Goal: Task Accomplishment & Management: Manage account settings

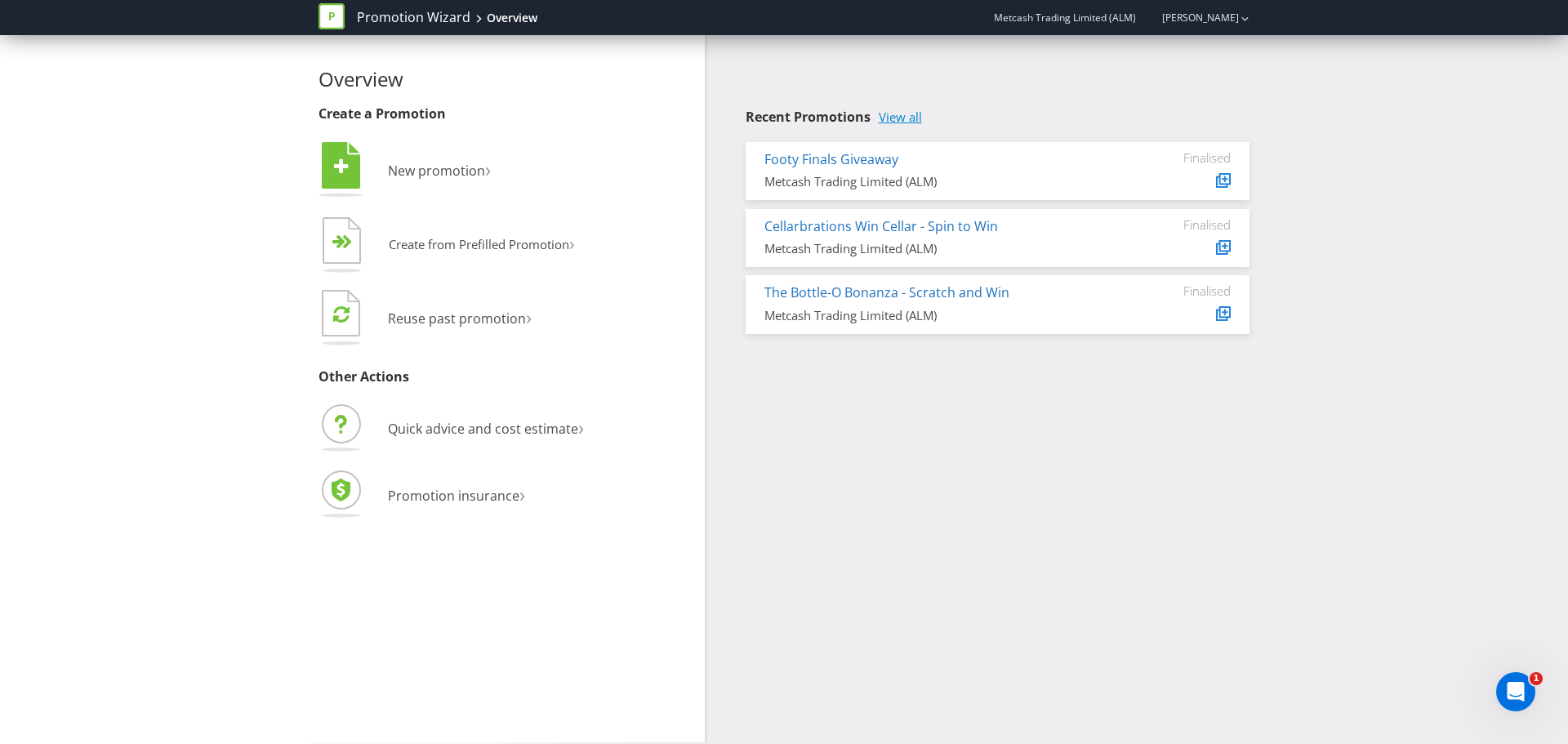
click at [914, 116] on link "View all" at bounding box center [900, 117] width 43 height 14
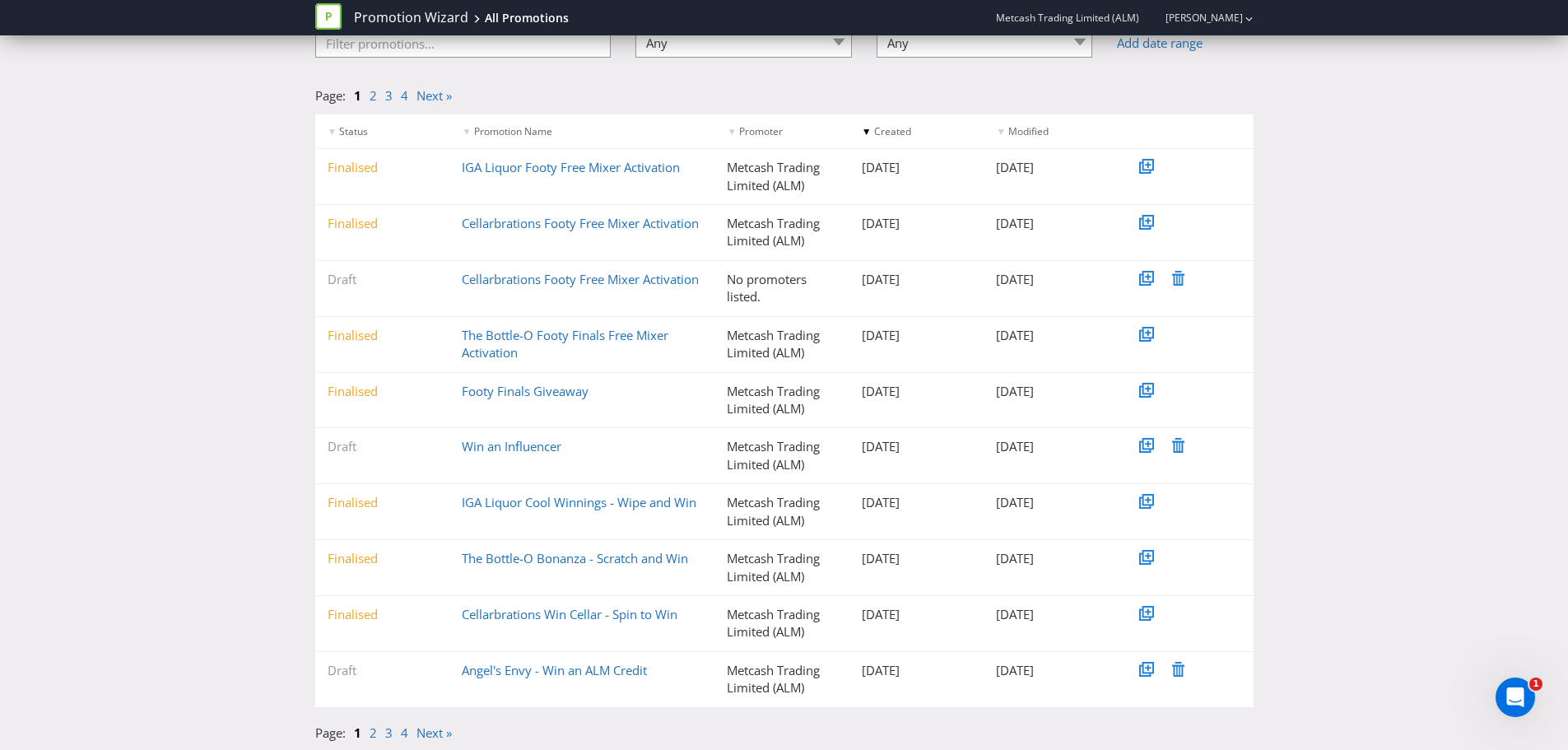
scroll to position [138, 0]
click at [1182, 274] on icon at bounding box center [1179, 277] width 12 height 15
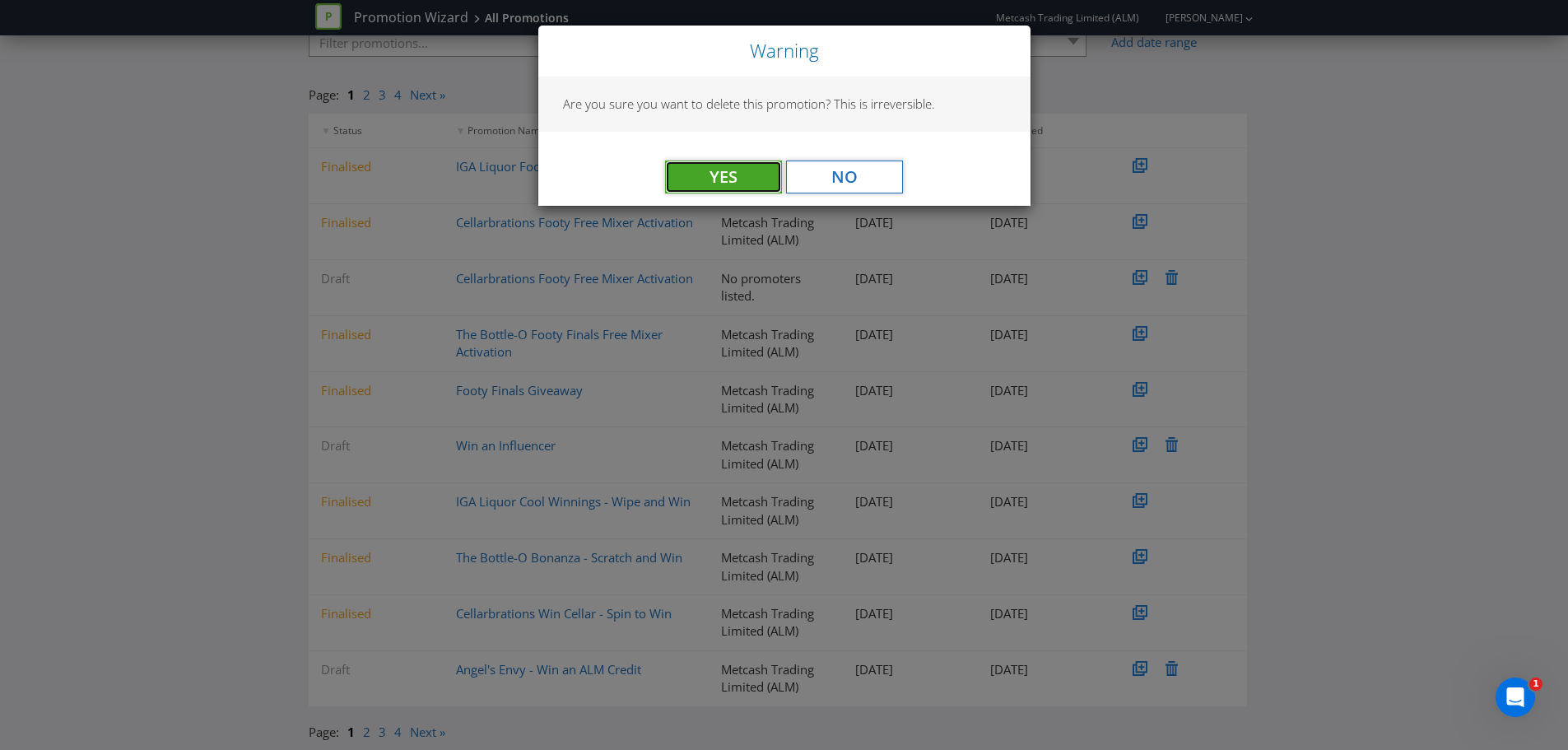
click at [694, 170] on button "Yes" at bounding box center [723, 177] width 117 height 33
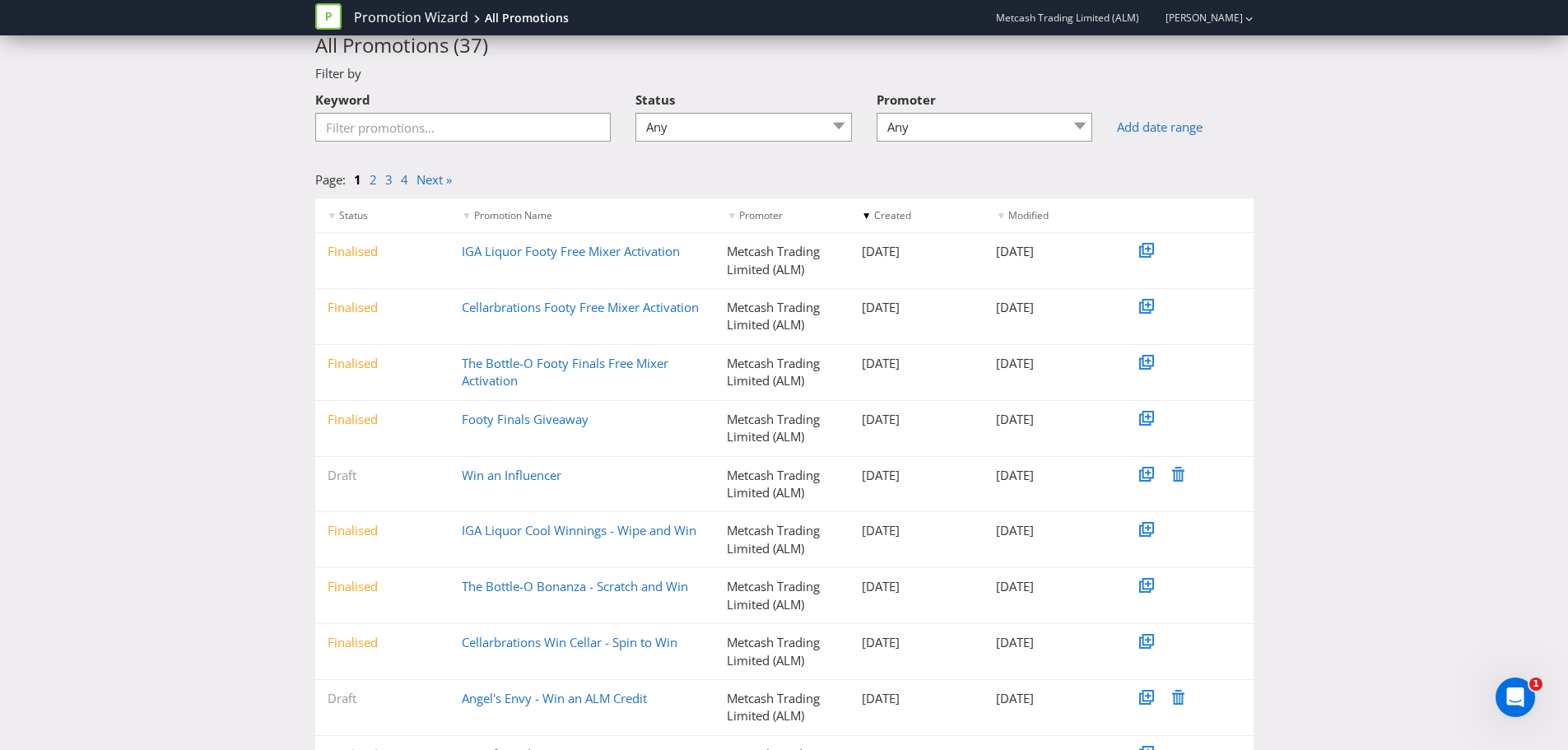
scroll to position [82, 0]
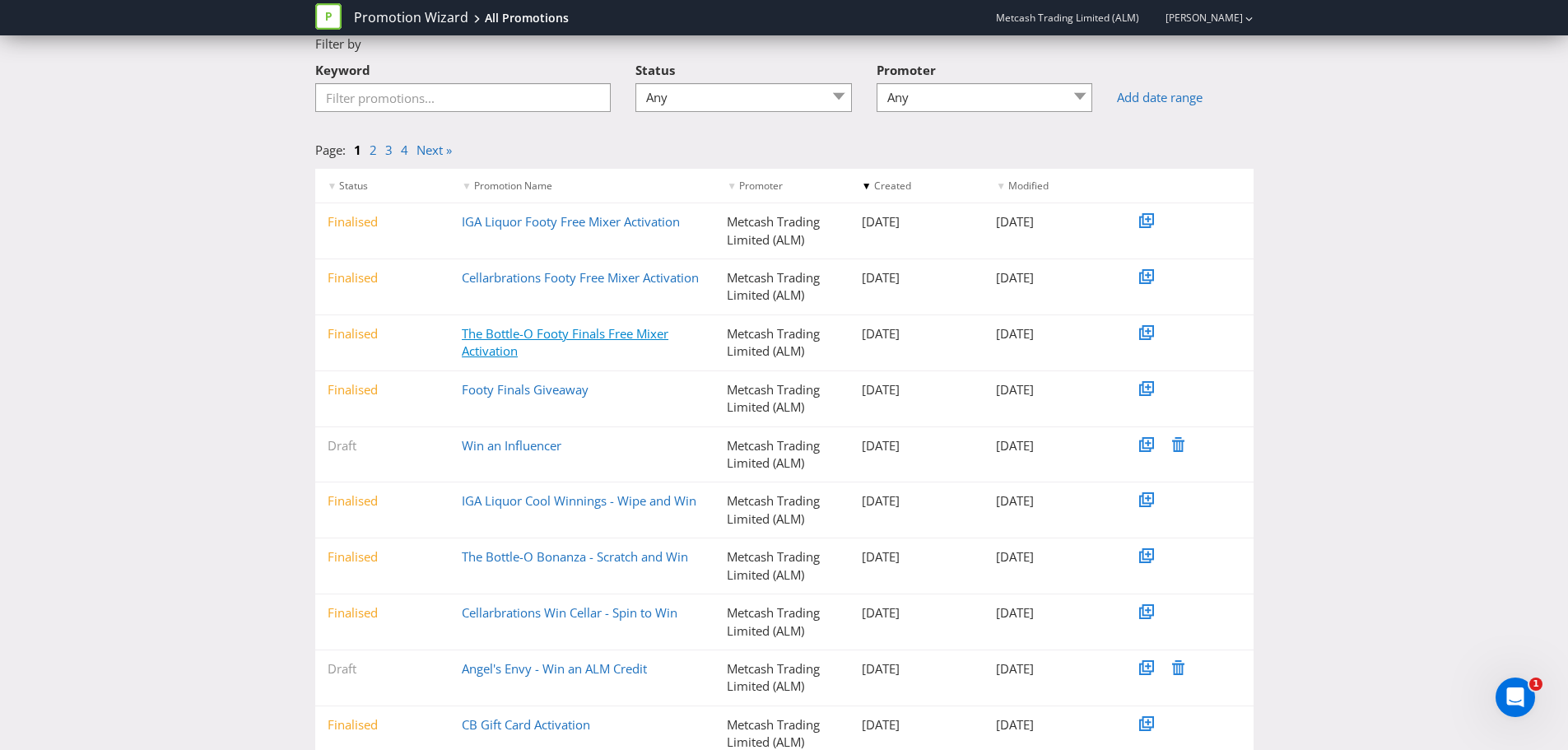
click at [494, 332] on link "The Bottle-O Footy Finals Free Mixer Activation" at bounding box center [565, 343] width 207 height 34
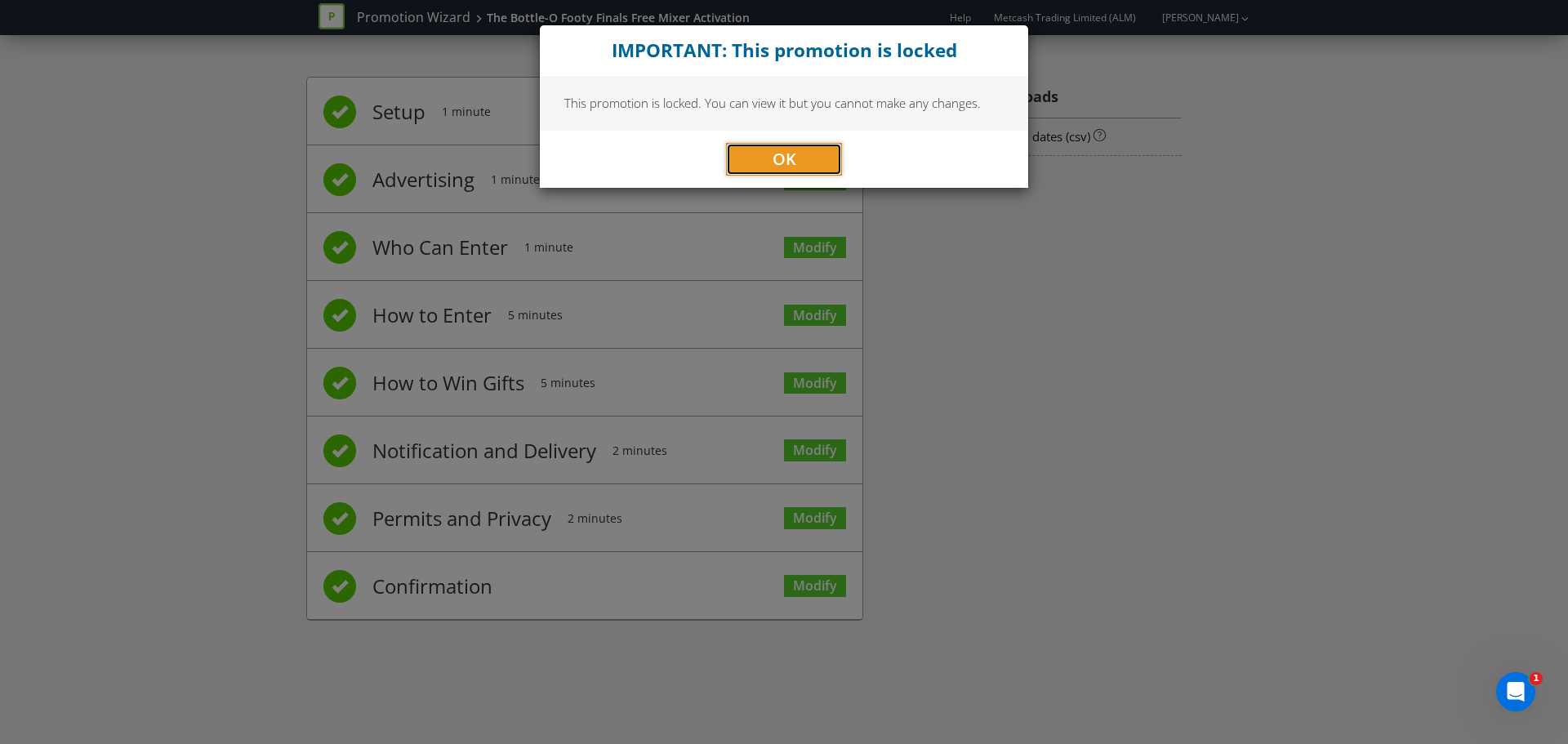
click at [758, 163] on button "OK" at bounding box center [784, 159] width 116 height 33
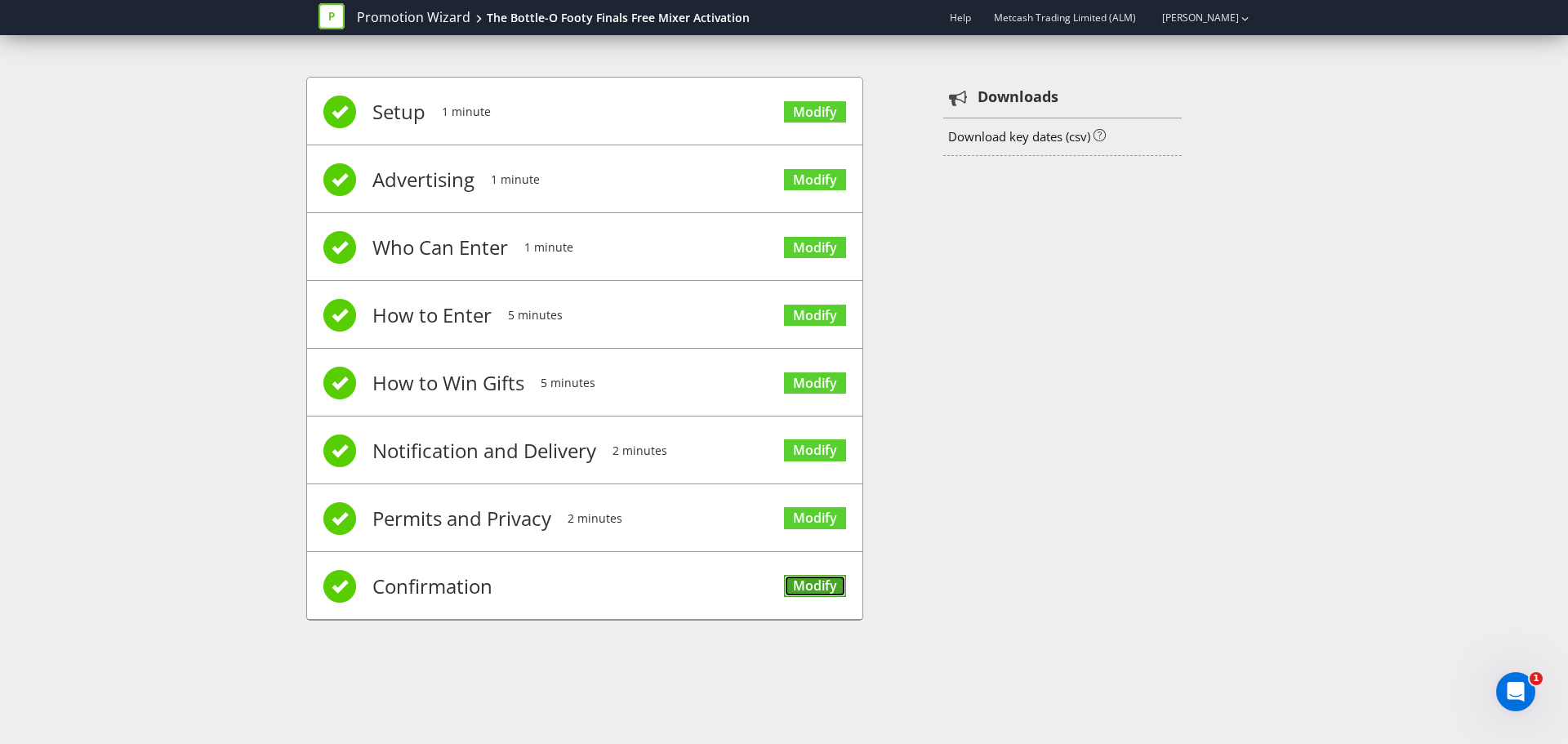
click at [830, 590] on link "Modify" at bounding box center [814, 586] width 62 height 22
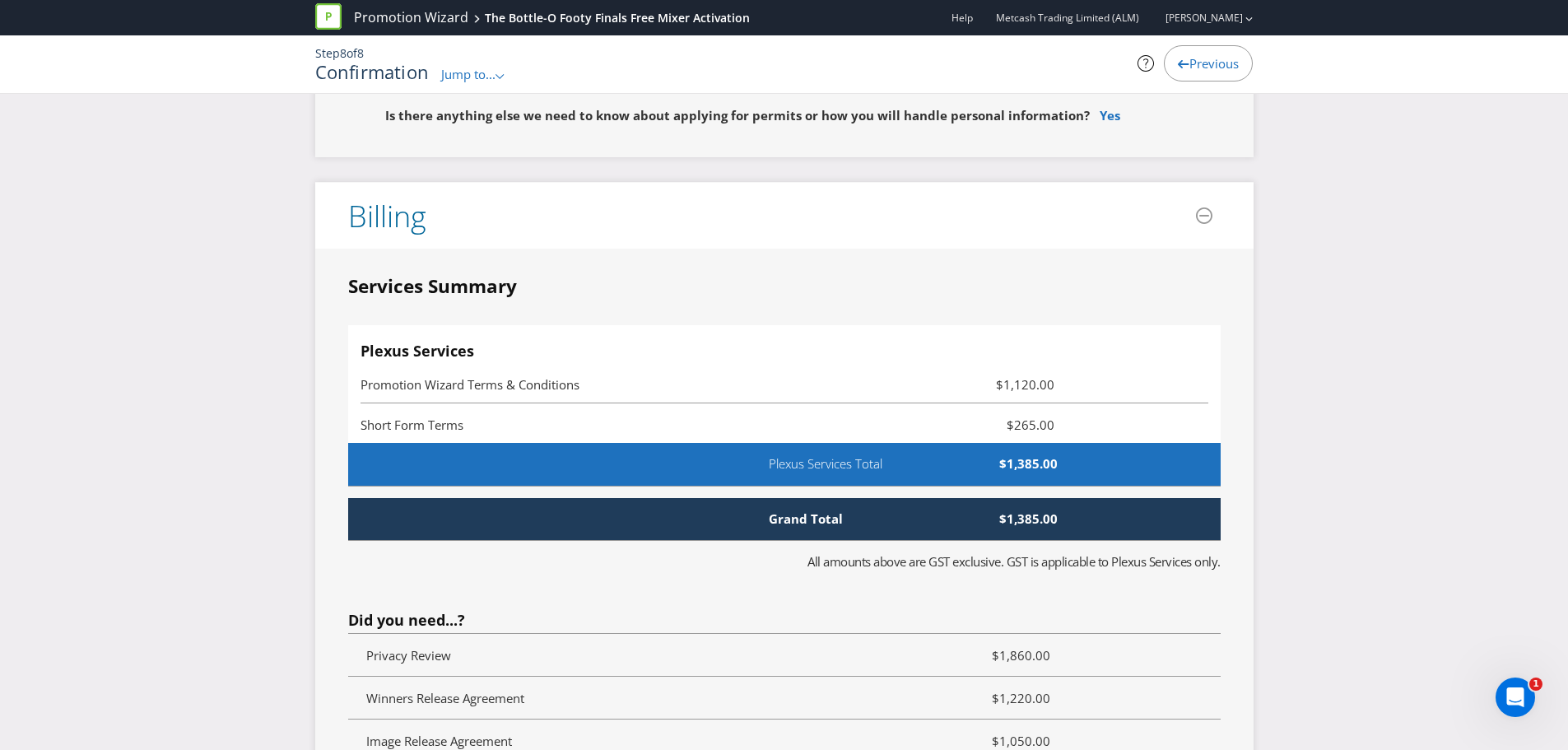
scroll to position [3158, 0]
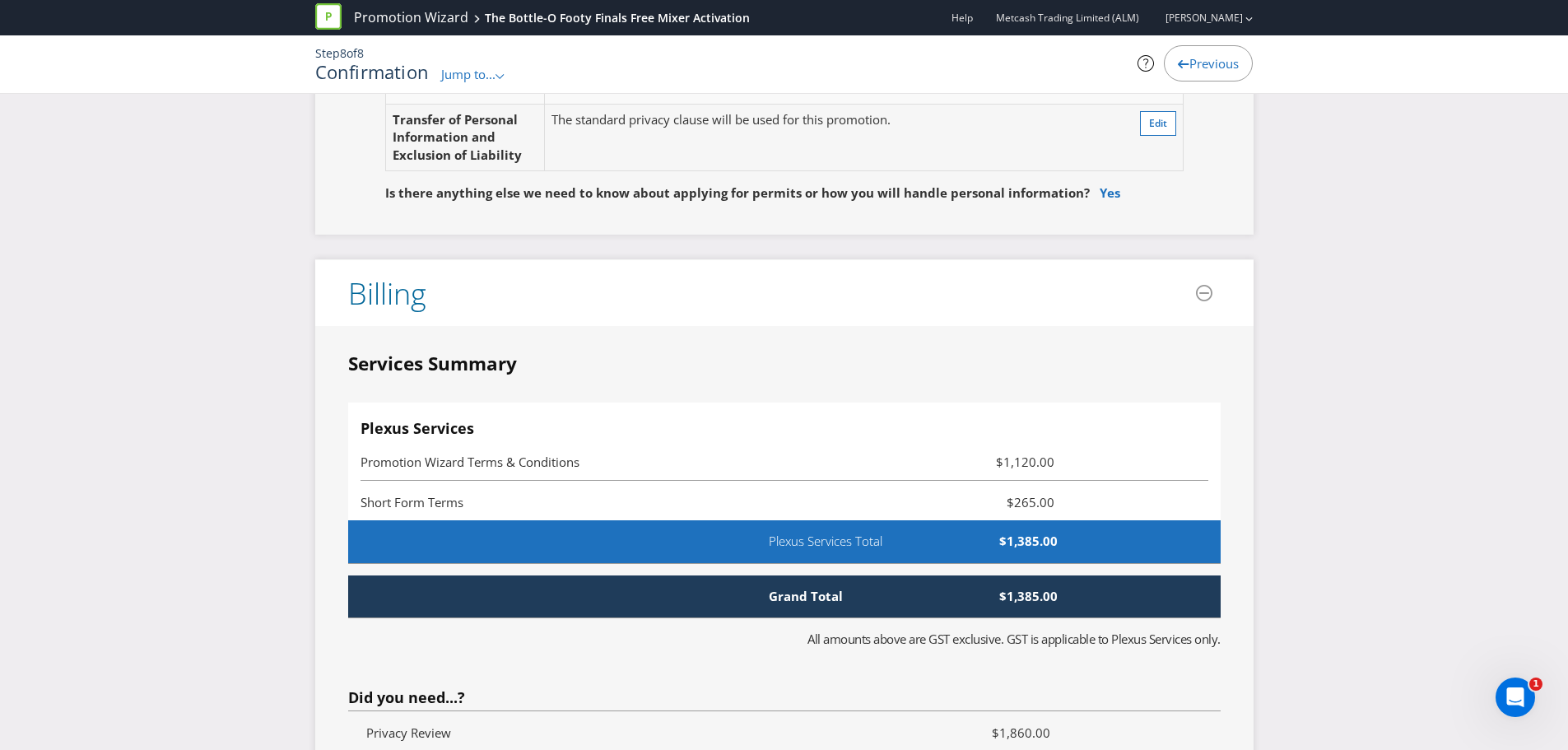
click at [332, 18] on icon at bounding box center [328, 16] width 26 height 26
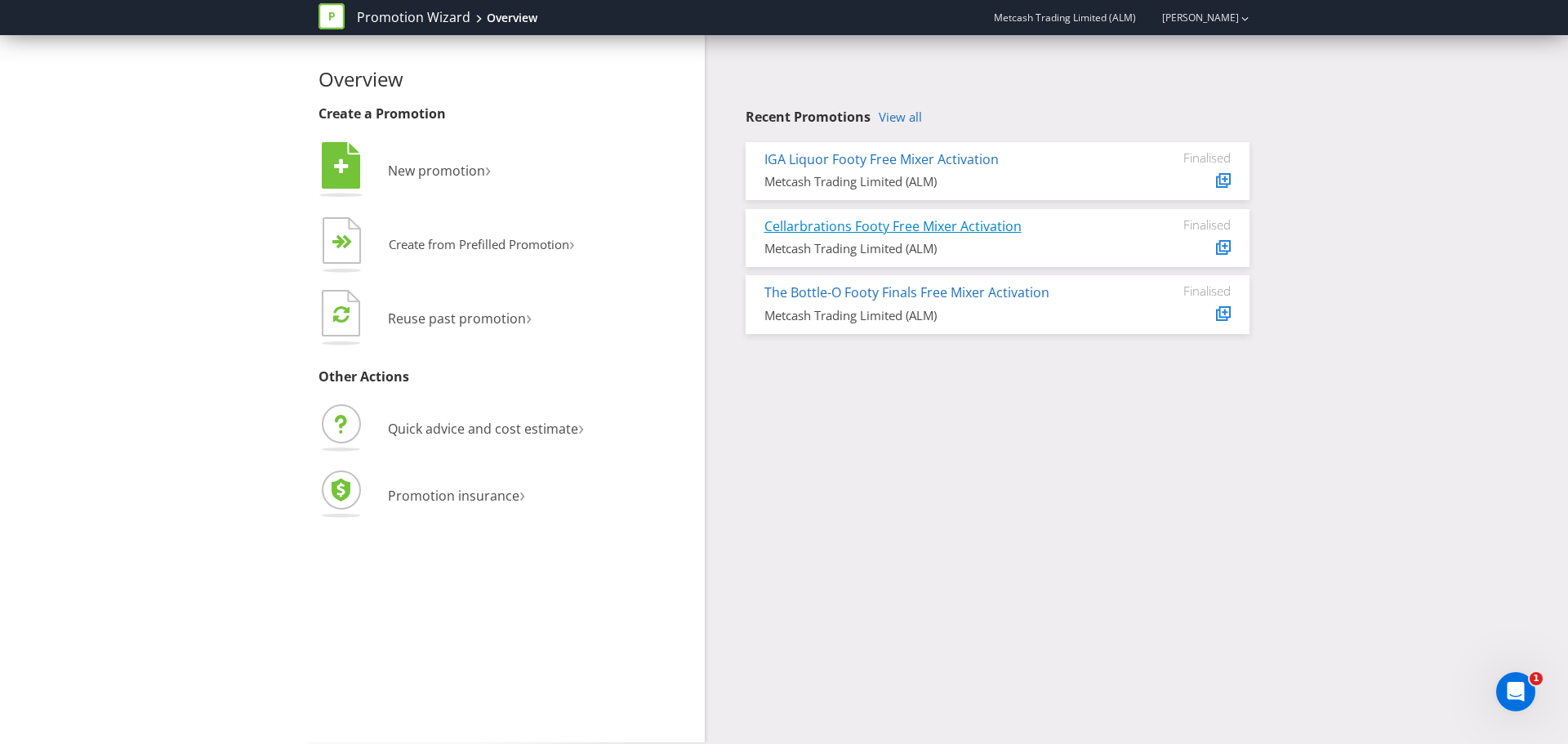
click at [986, 228] on link "Cellarbrations Footy Free Mixer Activation" at bounding box center [893, 225] width 258 height 18
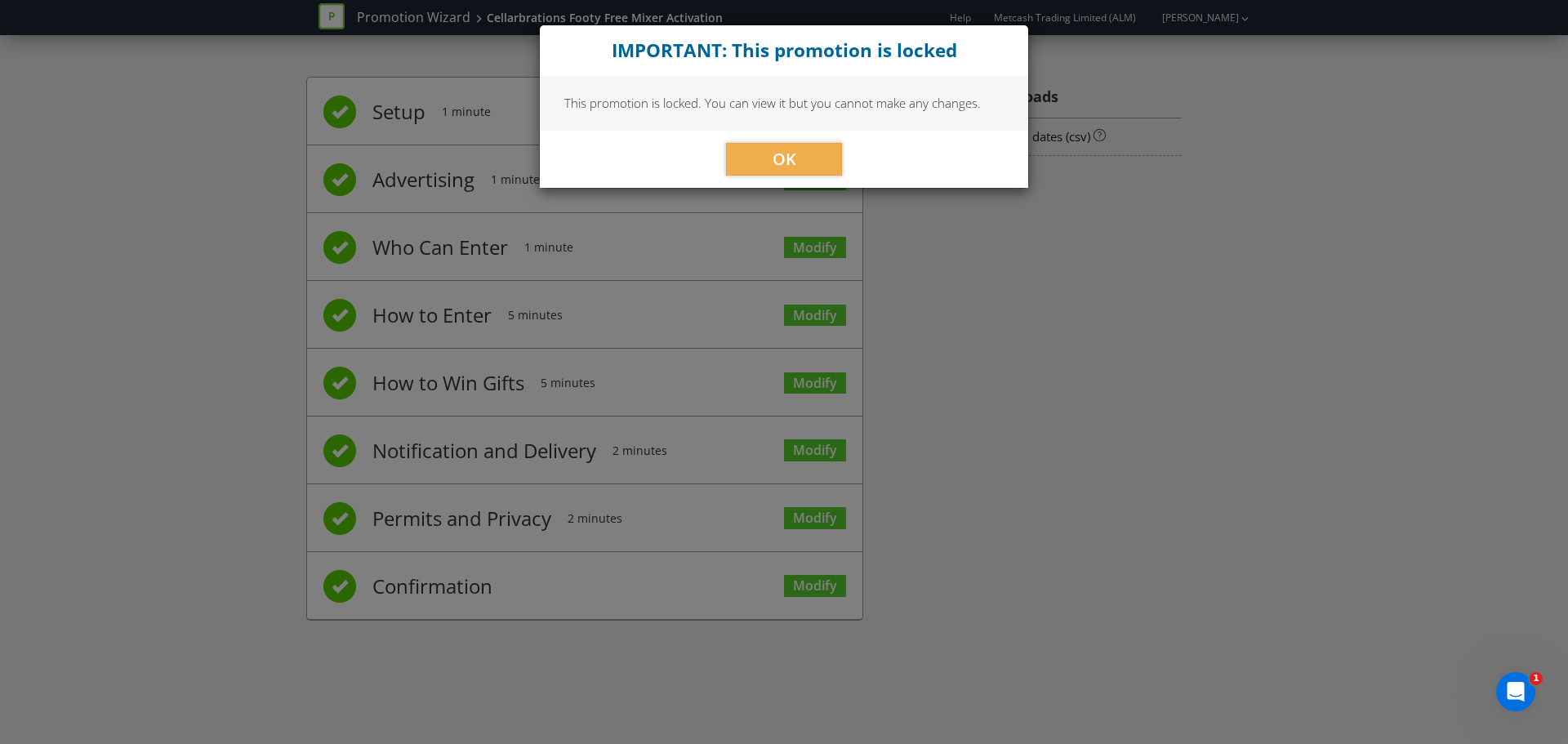
click at [754, 142] on div "OK" at bounding box center [784, 158] width 488 height 57
click at [768, 152] on button "OK" at bounding box center [784, 159] width 116 height 33
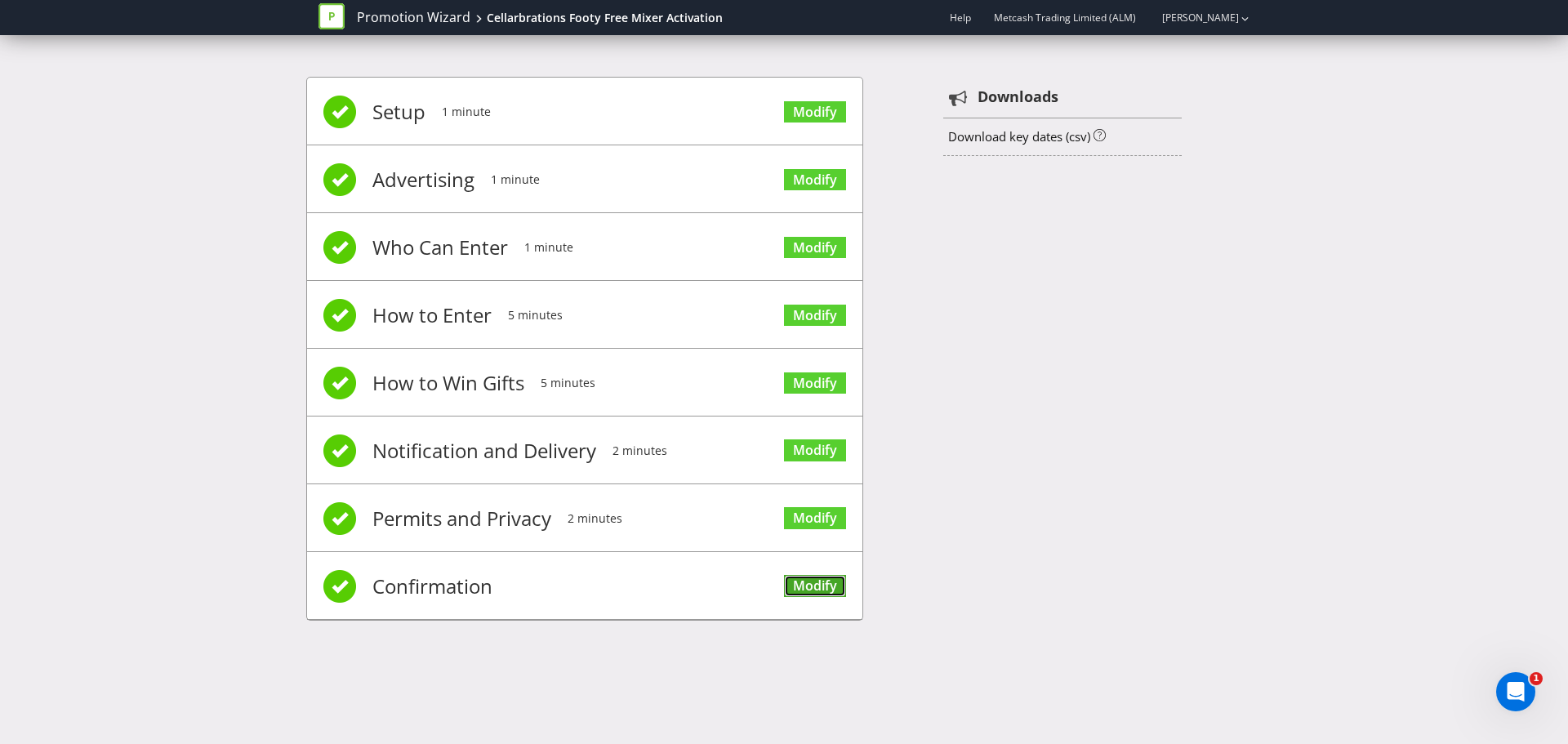
click at [806, 587] on link "Modify" at bounding box center [814, 586] width 62 height 22
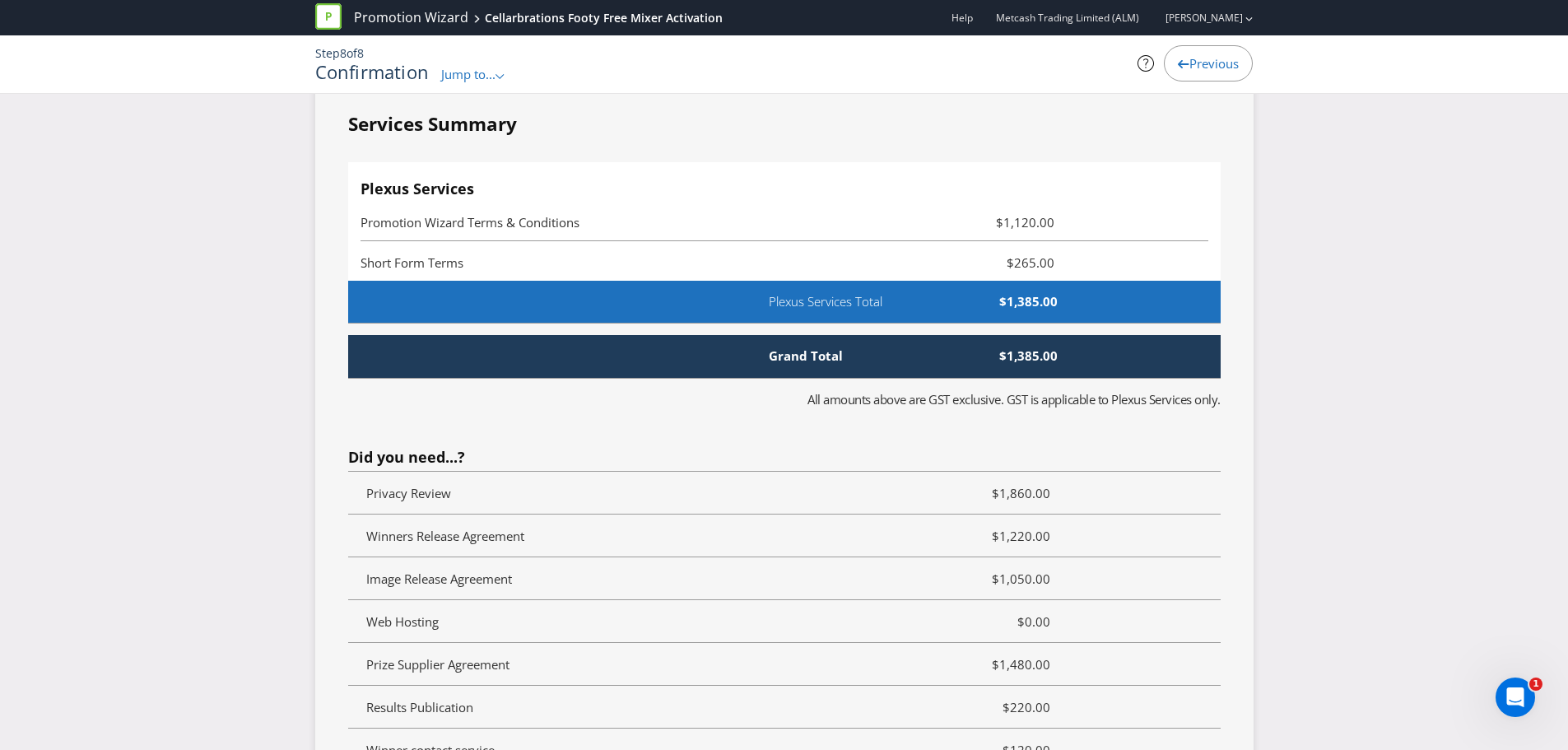
scroll to position [3376, 0]
